Goal: Navigation & Orientation: Find specific page/section

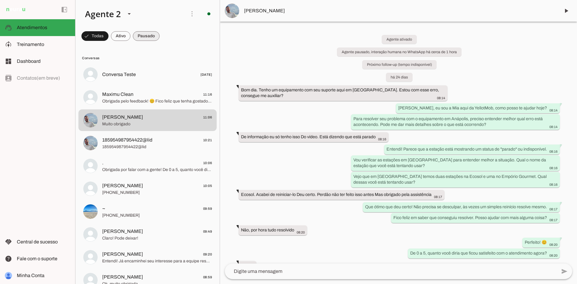
click at [148, 34] on span at bounding box center [146, 36] width 27 height 14
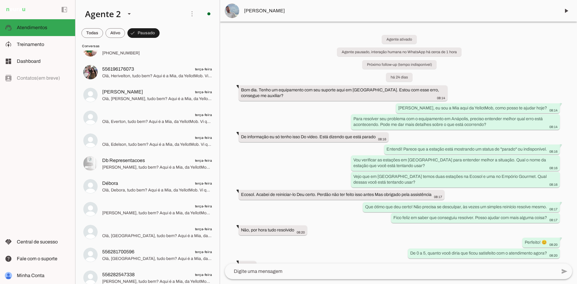
scroll to position [467, 0]
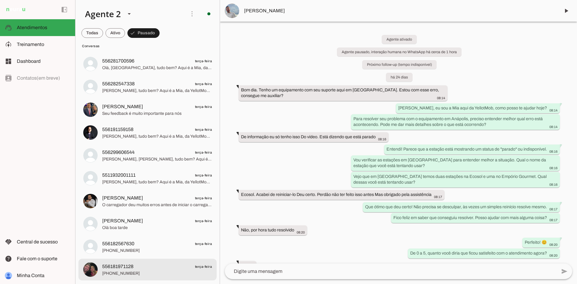
click at [190, 263] on span "556181971128 terça-feira" at bounding box center [157, 267] width 110 height 8
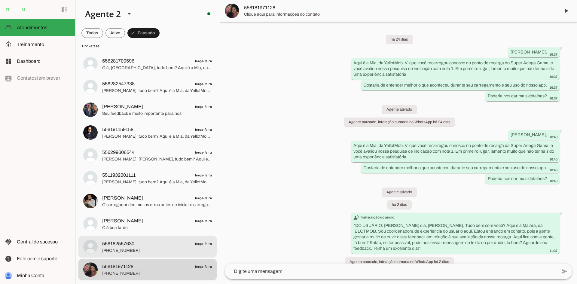
scroll to position [9, 0]
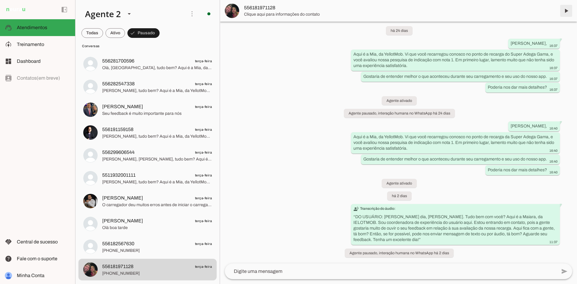
click at [565, 13] on span at bounding box center [566, 11] width 14 height 14
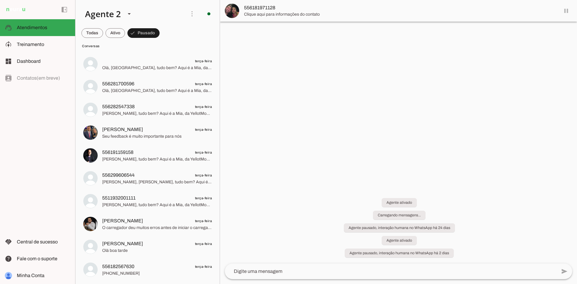
scroll to position [0, 0]
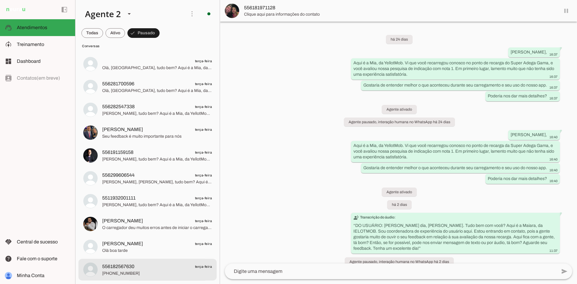
click at [156, 273] on span "[PHONE_NUMBER]" at bounding box center [157, 274] width 110 height 6
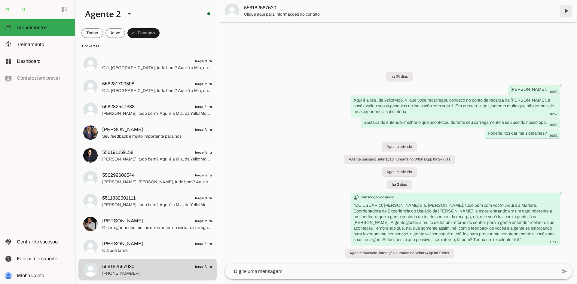
click at [567, 10] on span at bounding box center [566, 11] width 14 height 14
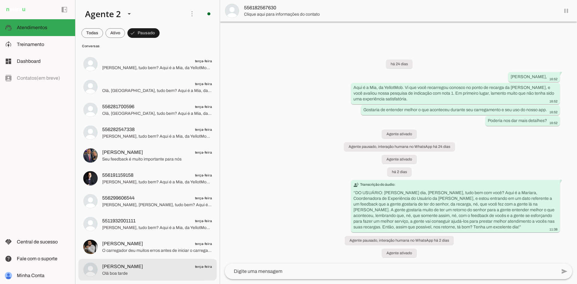
click at [158, 275] on span "Olá boa tarde" at bounding box center [157, 274] width 110 height 6
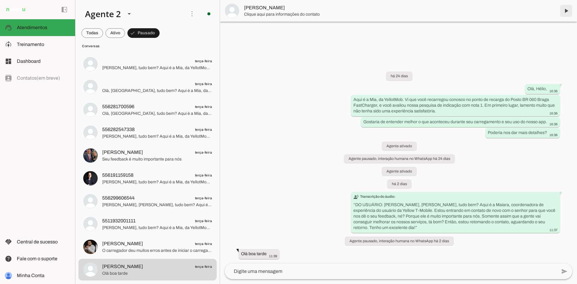
click at [567, 11] on span at bounding box center [566, 11] width 14 height 14
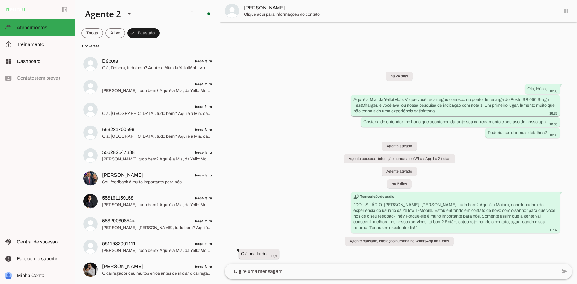
scroll to position [399, 0]
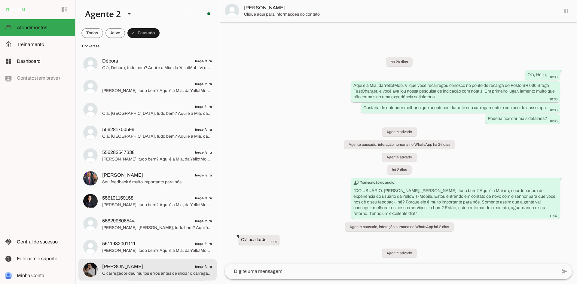
click at [156, 269] on span "[PERSON_NAME] terça-feira" at bounding box center [157, 267] width 110 height 8
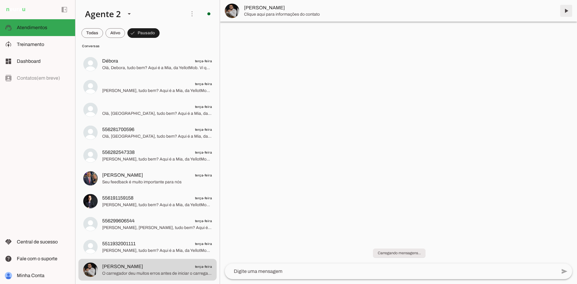
click at [567, 13] on span at bounding box center [566, 11] width 14 height 14
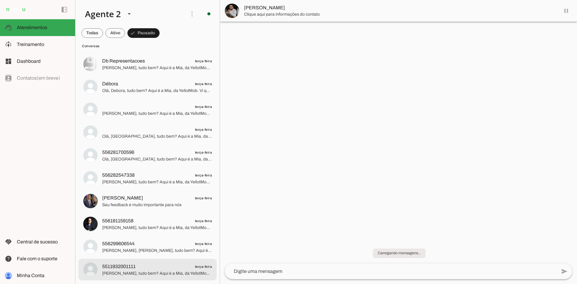
click at [161, 266] on span "5511932001111 terça-feira" at bounding box center [157, 267] width 110 height 8
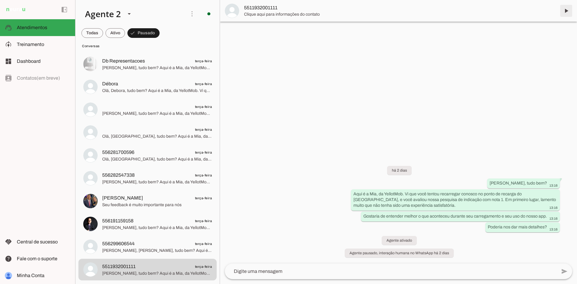
click at [567, 12] on span at bounding box center [566, 11] width 14 height 14
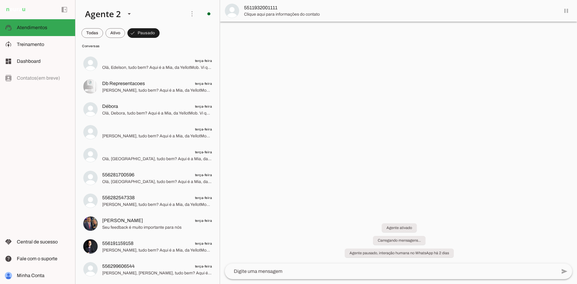
scroll to position [353, 0]
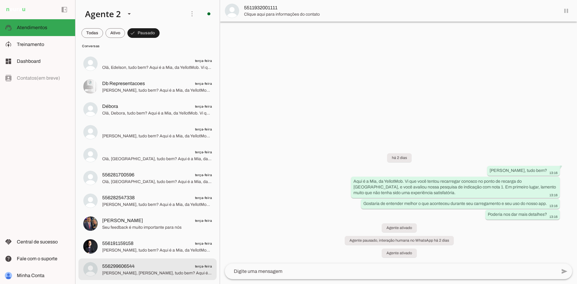
click at [158, 274] on span "[PERSON_NAME], [PERSON_NAME], tudo bem? Aqui é a Mia, da YellotMob. Vi que você…" at bounding box center [157, 273] width 110 height 6
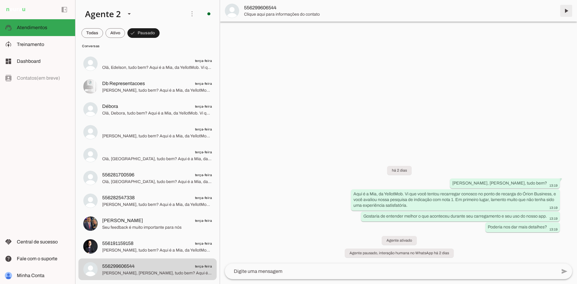
click at [566, 10] on span at bounding box center [566, 11] width 14 height 14
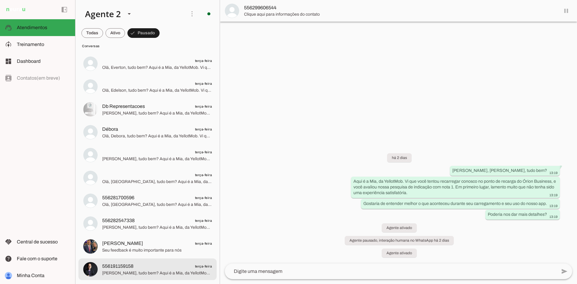
click at [150, 259] on md-item "556191159158 terça-feira [PERSON_NAME], tudo bem? Aqui é a Mia, da YellotMob. V…" at bounding box center [147, 270] width 138 height 22
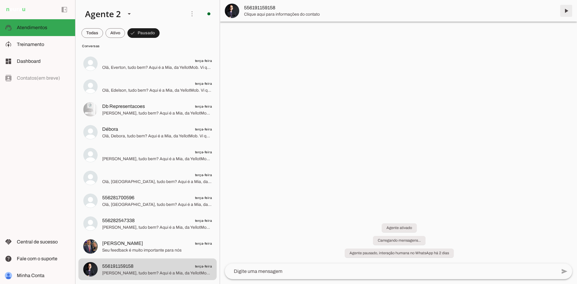
click at [567, 11] on span at bounding box center [566, 11] width 14 height 14
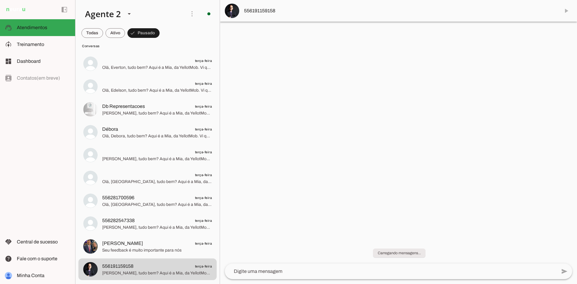
scroll to position [308, 0]
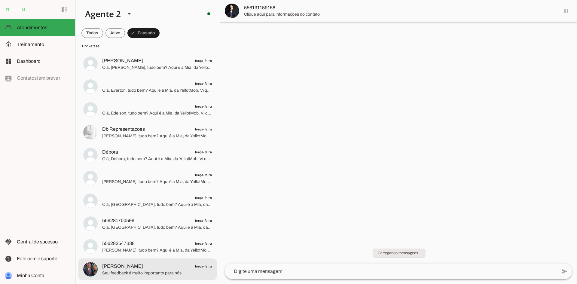
click at [171, 265] on span "[PERSON_NAME] terça-feira" at bounding box center [157, 267] width 110 height 8
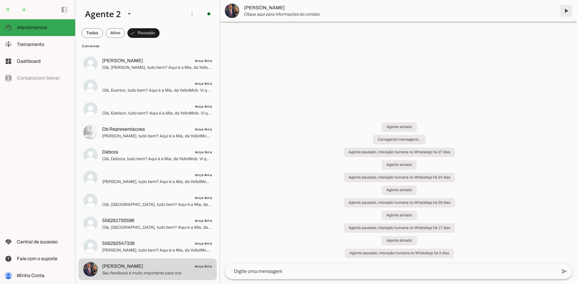
click at [565, 10] on span at bounding box center [566, 11] width 14 height 14
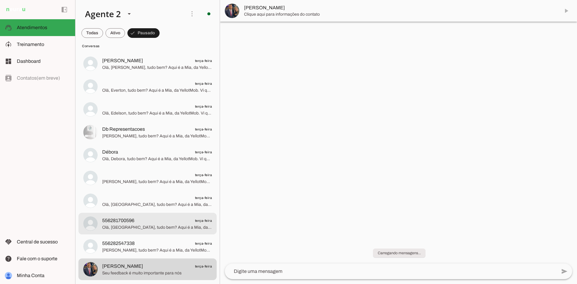
scroll to position [285, 0]
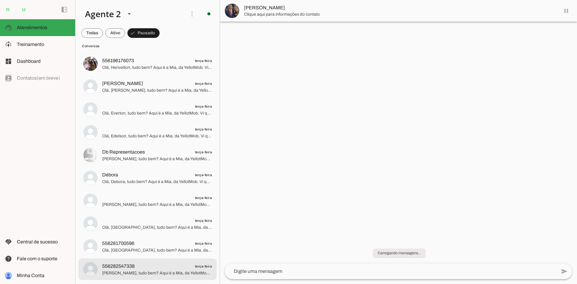
click at [158, 280] on md-item "556282547338 terça-feira [PERSON_NAME], tudo bem? Aqui é a Mia, da YellotMob. V…" at bounding box center [147, 270] width 138 height 22
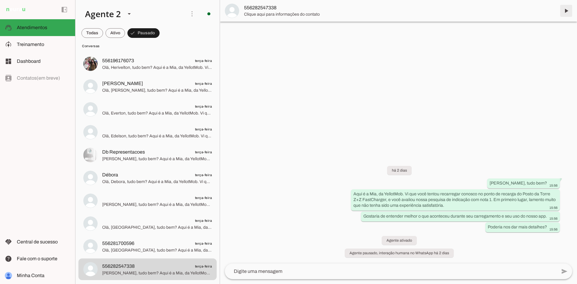
click at [566, 12] on span at bounding box center [566, 11] width 14 height 14
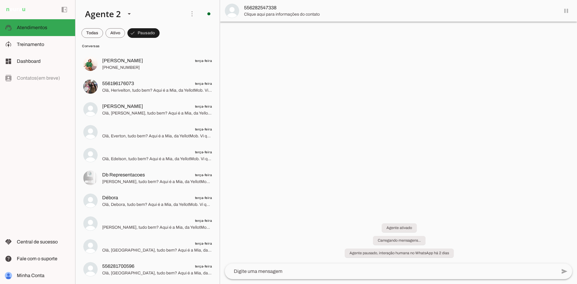
scroll to position [262, 0]
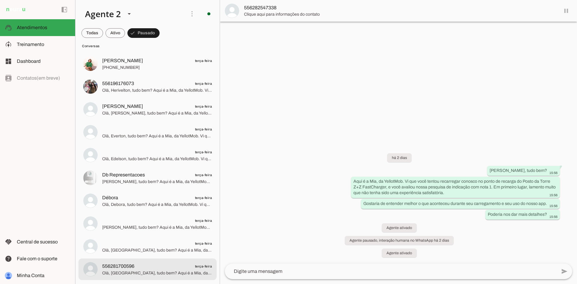
click at [173, 269] on span "556281700596 terça-feira" at bounding box center [157, 267] width 110 height 8
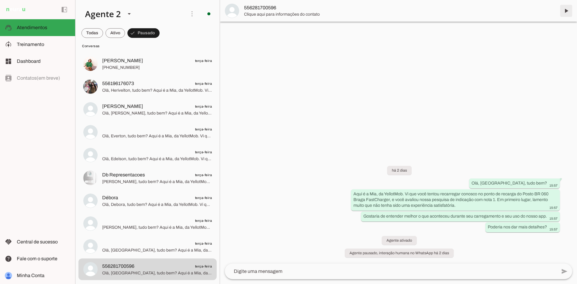
click at [566, 10] on span at bounding box center [566, 11] width 14 height 14
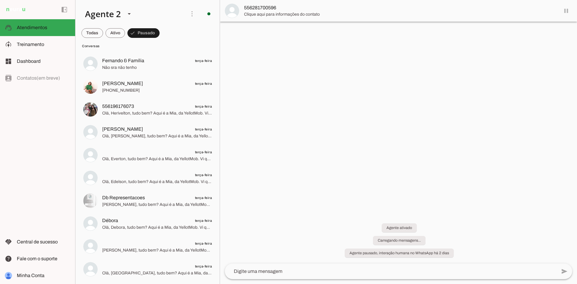
scroll to position [239, 0]
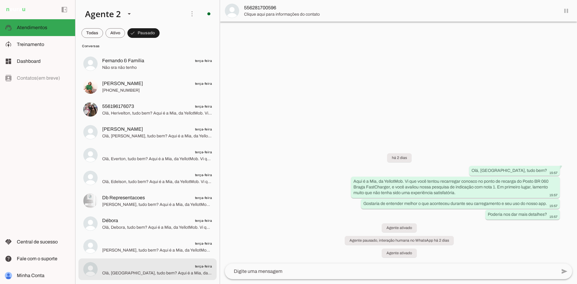
click at [151, 264] on span "terça-feira" at bounding box center [157, 267] width 110 height 8
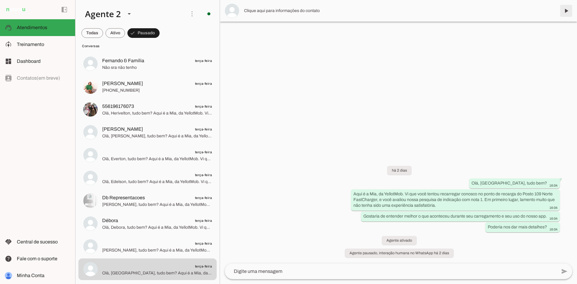
click at [565, 11] on span at bounding box center [566, 11] width 14 height 14
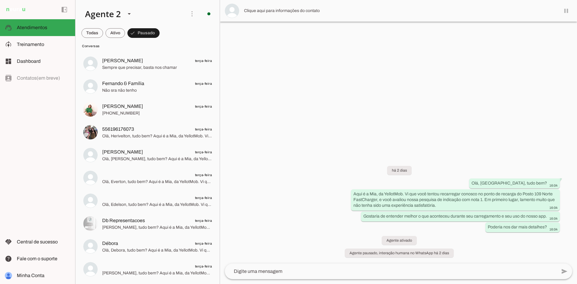
scroll to position [216, 0]
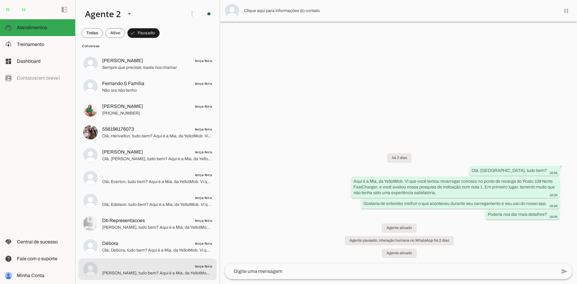
click at [157, 276] on div at bounding box center [157, 269] width 110 height 15
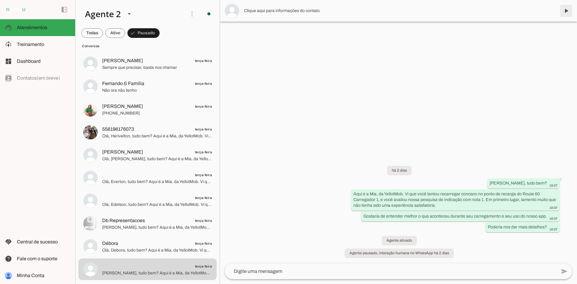
click at [566, 13] on span at bounding box center [566, 11] width 14 height 14
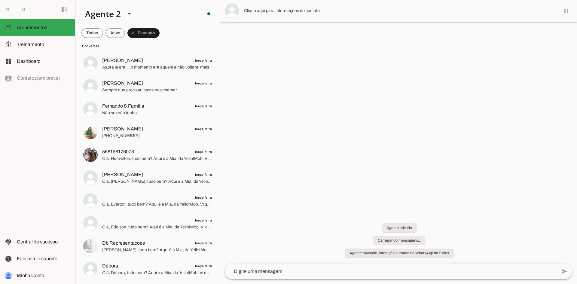
scroll to position [194, 0]
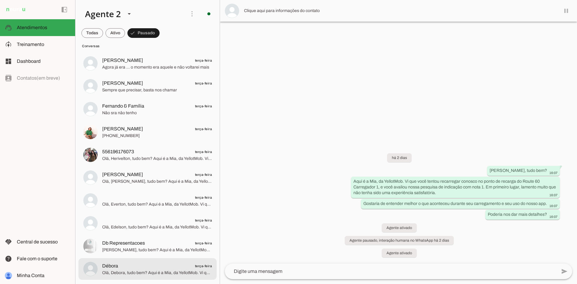
click at [164, 265] on span "Débora terça-feira" at bounding box center [157, 266] width 110 height 8
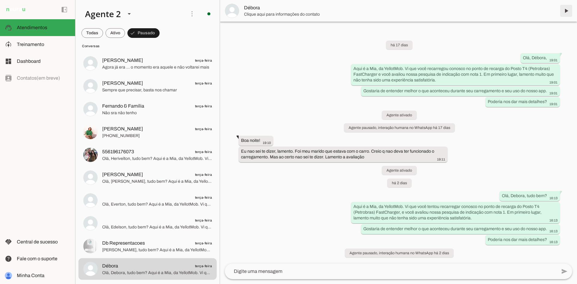
click at [567, 7] on span at bounding box center [566, 11] width 14 height 14
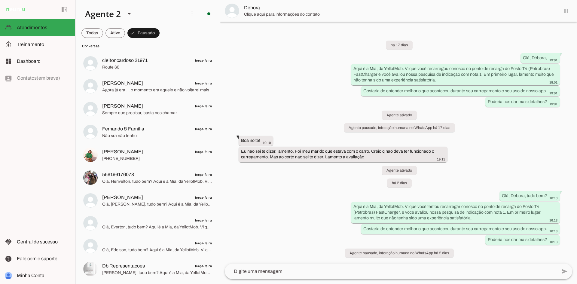
scroll to position [171, 0]
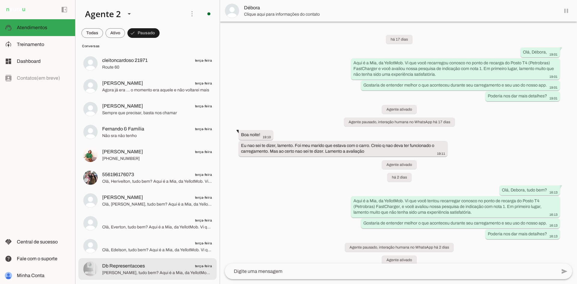
click at [146, 266] on span "Db Representacoes terça-feira" at bounding box center [157, 266] width 110 height 8
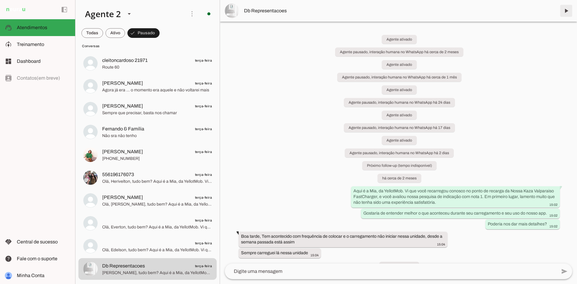
click at [564, 10] on span at bounding box center [566, 11] width 14 height 14
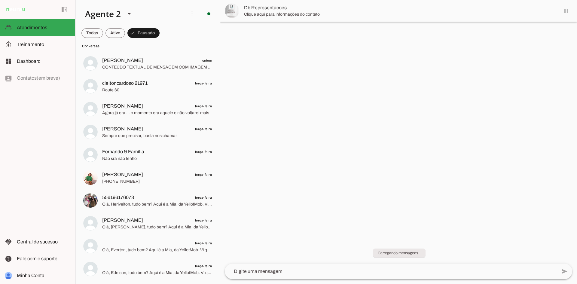
scroll to position [148, 0]
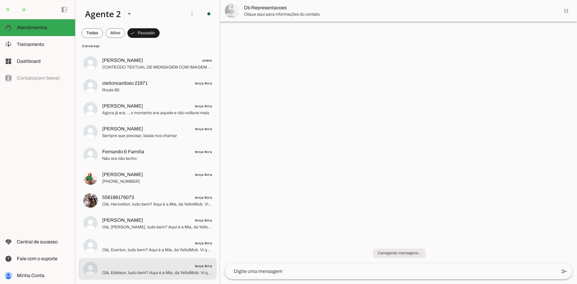
click at [173, 264] on span "terça-feira" at bounding box center [157, 266] width 110 height 8
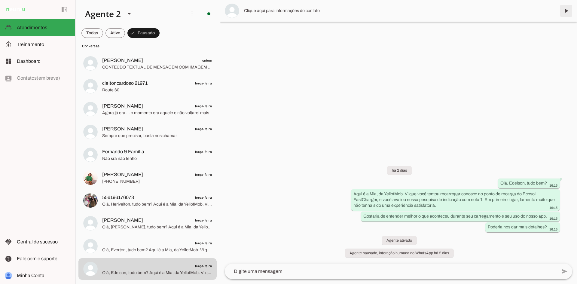
click at [568, 11] on span at bounding box center [566, 11] width 14 height 14
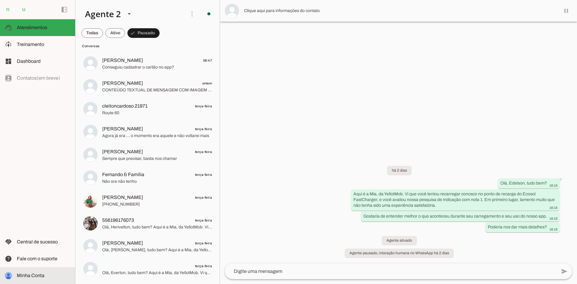
scroll to position [125, 0]
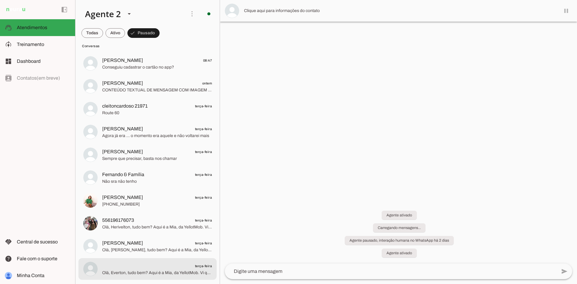
click at [132, 264] on span "terça-feira" at bounding box center [157, 266] width 110 height 8
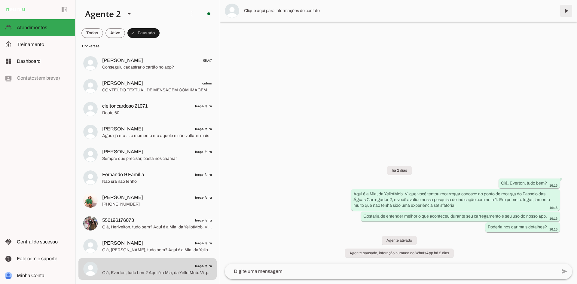
click at [565, 12] on span at bounding box center [566, 11] width 14 height 14
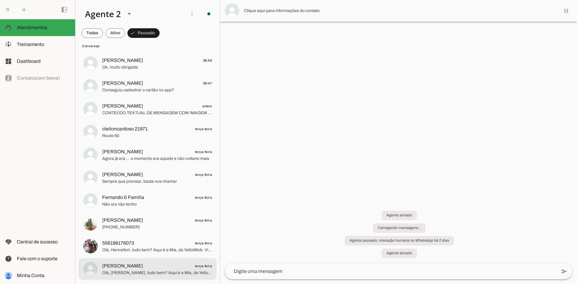
click at [177, 278] on md-item "[PERSON_NAME] terça-feira [PERSON_NAME], tudo bem? Aqui é a Mia, da YellotMob. …" at bounding box center [147, 269] width 138 height 22
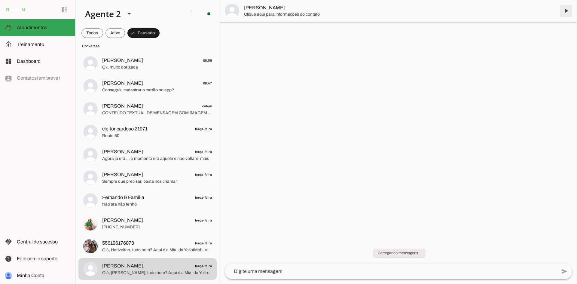
click at [566, 9] on span at bounding box center [566, 11] width 14 height 14
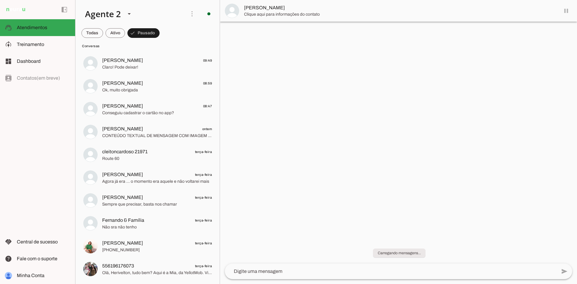
scroll to position [80, 0]
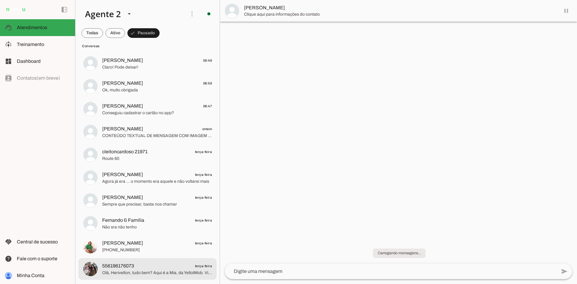
click at [117, 279] on md-item "556196176073 terça-feira Olá, Herivelton, tudo bem? Aqui é a Mia, da YellotMob.…" at bounding box center [147, 269] width 138 height 22
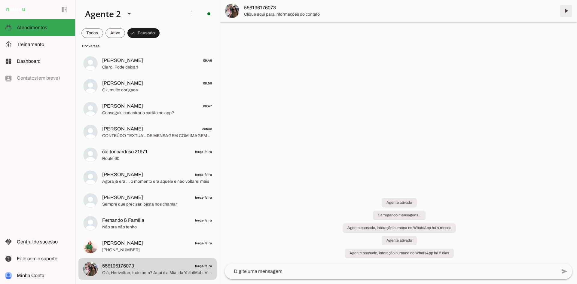
click at [562, 10] on span at bounding box center [566, 11] width 14 height 14
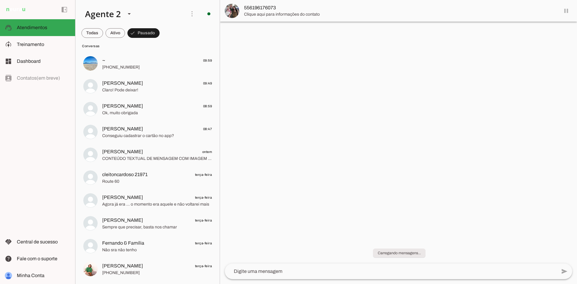
scroll to position [57, 0]
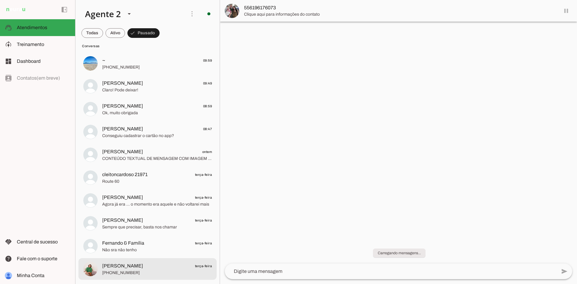
click at [149, 279] on md-item "[PERSON_NAME] terça-feira [PHONE_NUMBER]" at bounding box center [147, 269] width 138 height 22
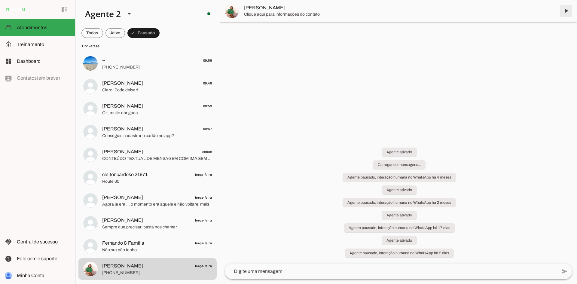
click at [566, 11] on span at bounding box center [566, 11] width 14 height 14
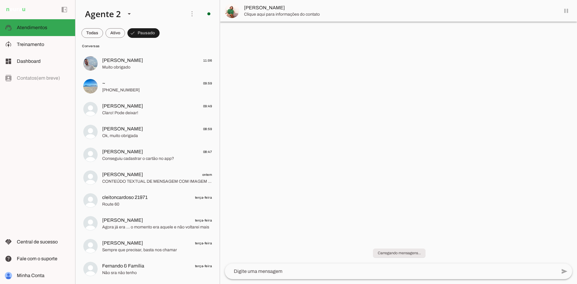
scroll to position [34, 0]
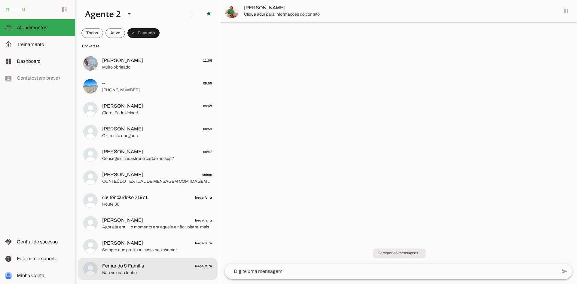
click at [125, 275] on span "Não sra não tenho" at bounding box center [157, 273] width 110 height 6
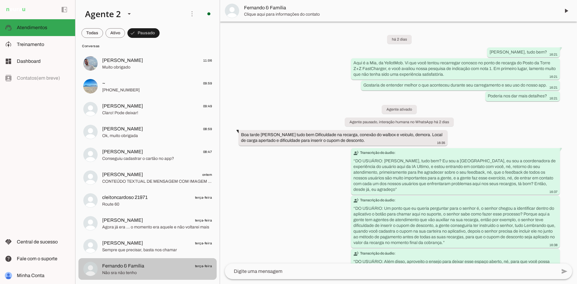
scroll to position [37, 0]
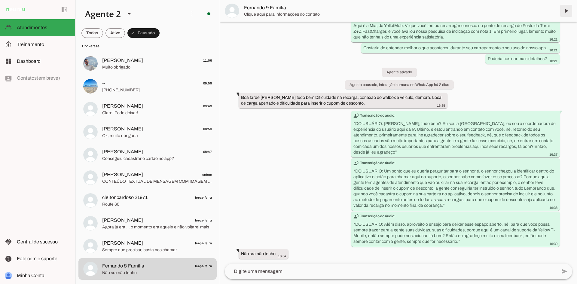
click at [566, 12] on span at bounding box center [566, 11] width 14 height 14
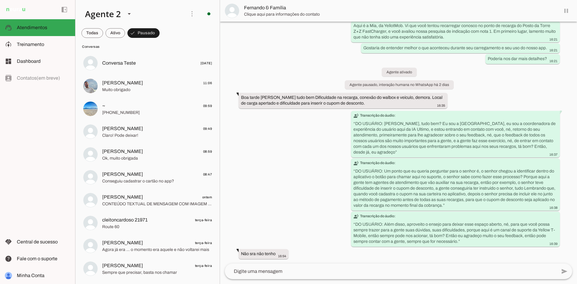
scroll to position [0, 0]
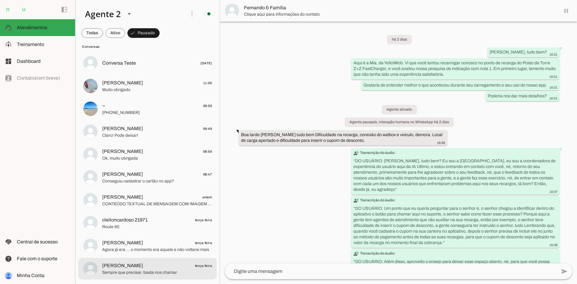
click at [125, 265] on span "[PERSON_NAME]" at bounding box center [122, 265] width 41 height 7
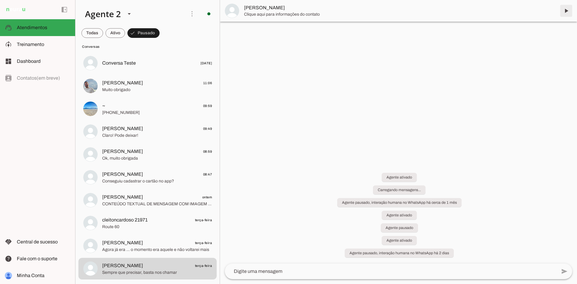
click at [567, 11] on span at bounding box center [566, 11] width 14 height 14
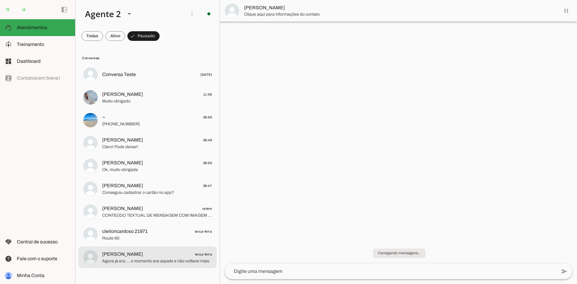
click at [136, 262] on span "Agora já era ... o momento era aquele e não voltarei mais" at bounding box center [157, 261] width 110 height 6
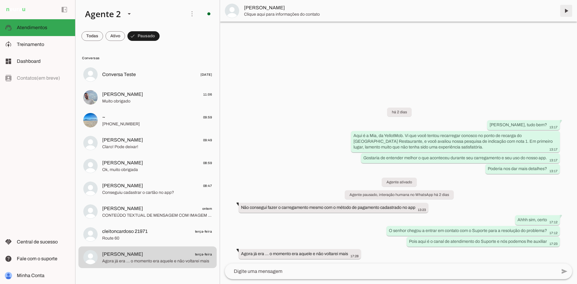
click at [568, 10] on span at bounding box center [566, 11] width 14 height 14
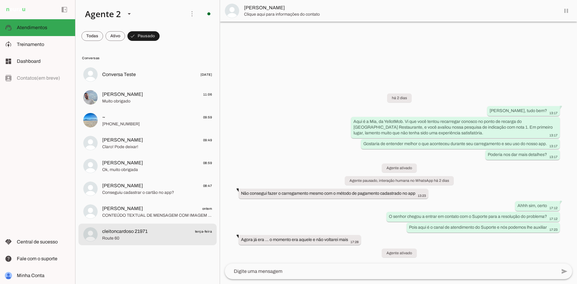
click at [124, 234] on span "cleitoncardoso 21971" at bounding box center [124, 231] width 45 height 7
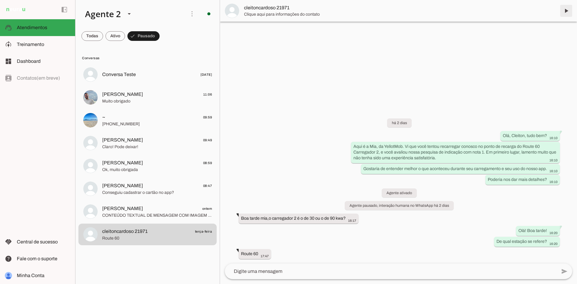
click at [565, 12] on span at bounding box center [566, 11] width 14 height 14
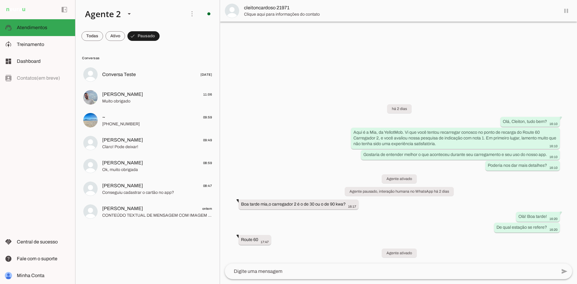
click at [118, 214] on span "CONTEÚDO TEXTUAL DE MENSAGEM COM IMAGEM (URL [URL][DOMAIN_NAME]) :" at bounding box center [157, 216] width 110 height 6
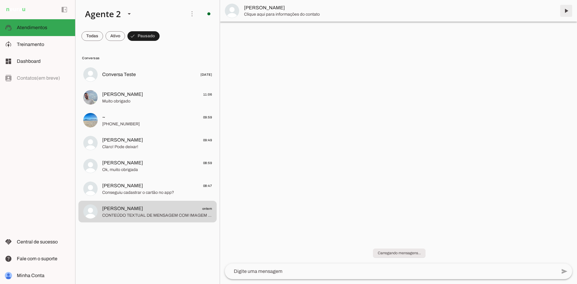
click at [565, 11] on span at bounding box center [566, 11] width 14 height 14
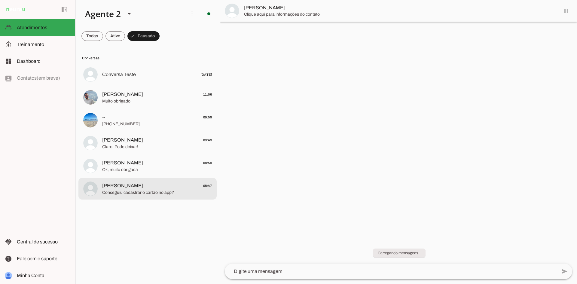
click at [164, 191] on span "Conseguiu cadastrar o cartão no app?" at bounding box center [157, 193] width 110 height 6
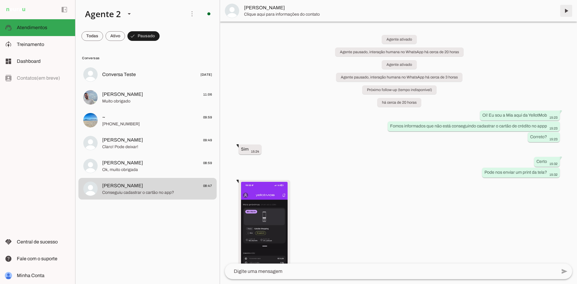
click at [566, 11] on span at bounding box center [566, 11] width 14 height 14
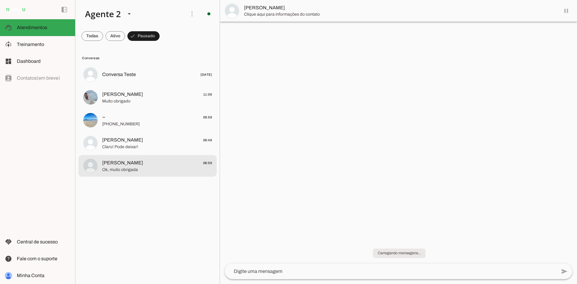
click at [138, 173] on div at bounding box center [157, 166] width 110 height 15
click at [564, 12] on span at bounding box center [566, 11] width 14 height 14
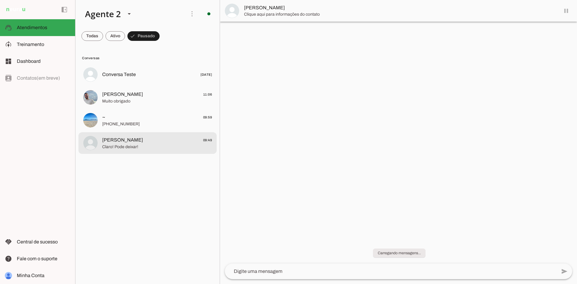
click at [137, 141] on span "[PERSON_NAME]" at bounding box center [122, 139] width 41 height 7
click at [568, 12] on span at bounding box center [566, 11] width 14 height 14
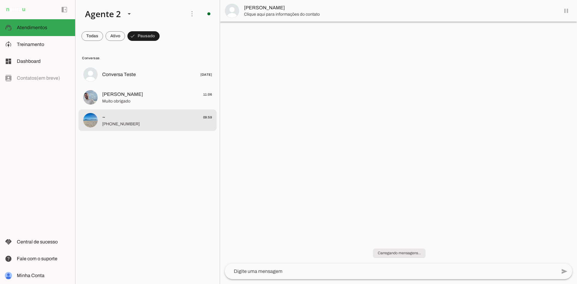
click at [149, 114] on span "~ 09:59" at bounding box center [157, 118] width 110 height 8
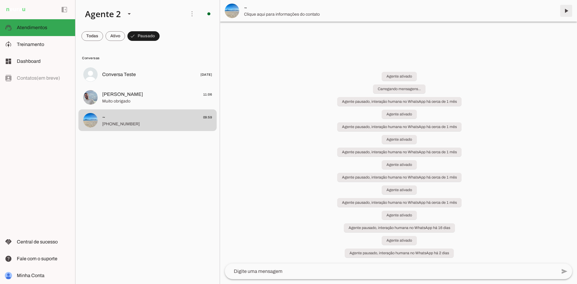
click at [567, 12] on span at bounding box center [566, 11] width 14 height 14
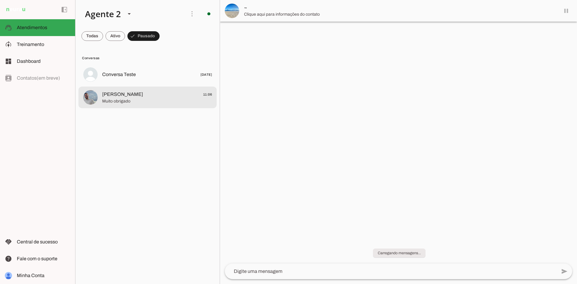
click at [178, 94] on span "[PERSON_NAME] 11:06" at bounding box center [157, 95] width 110 height 8
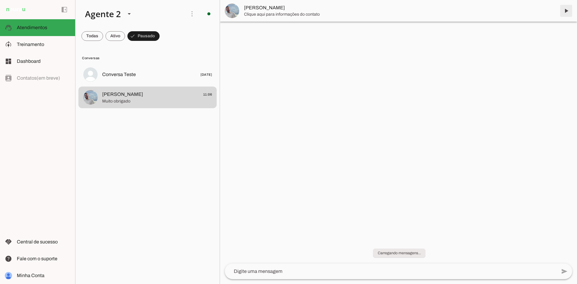
click at [566, 12] on span at bounding box center [566, 11] width 14 height 14
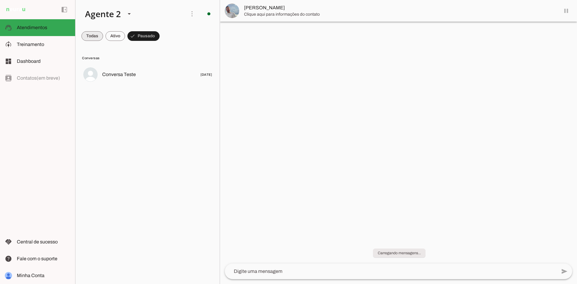
click at [92, 38] on span at bounding box center [92, 36] width 22 height 14
